Goal: Information Seeking & Learning: Learn about a topic

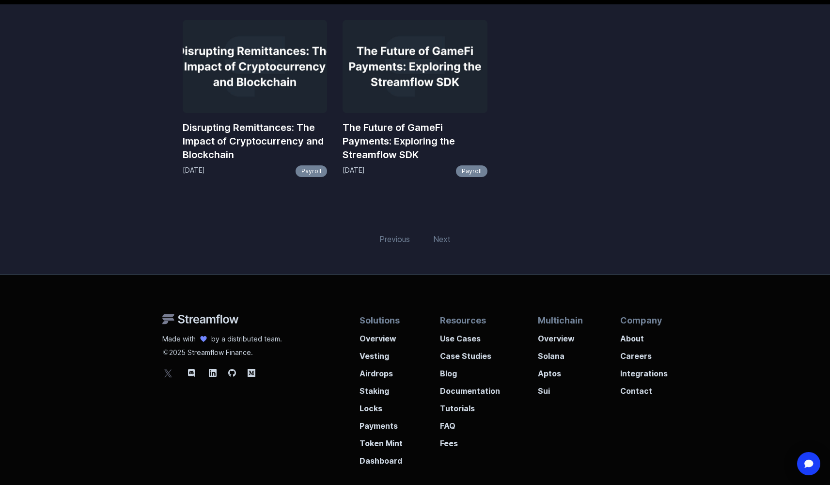
scroll to position [194, 0]
